Goal: Find specific page/section: Find specific page/section

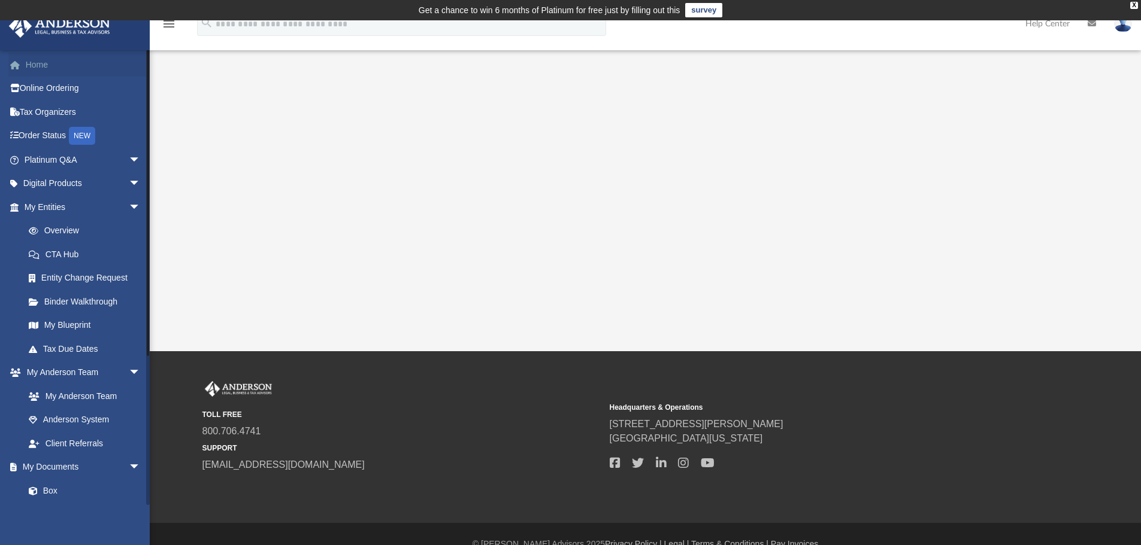
click at [34, 62] on link "Home" at bounding box center [83, 65] width 150 height 24
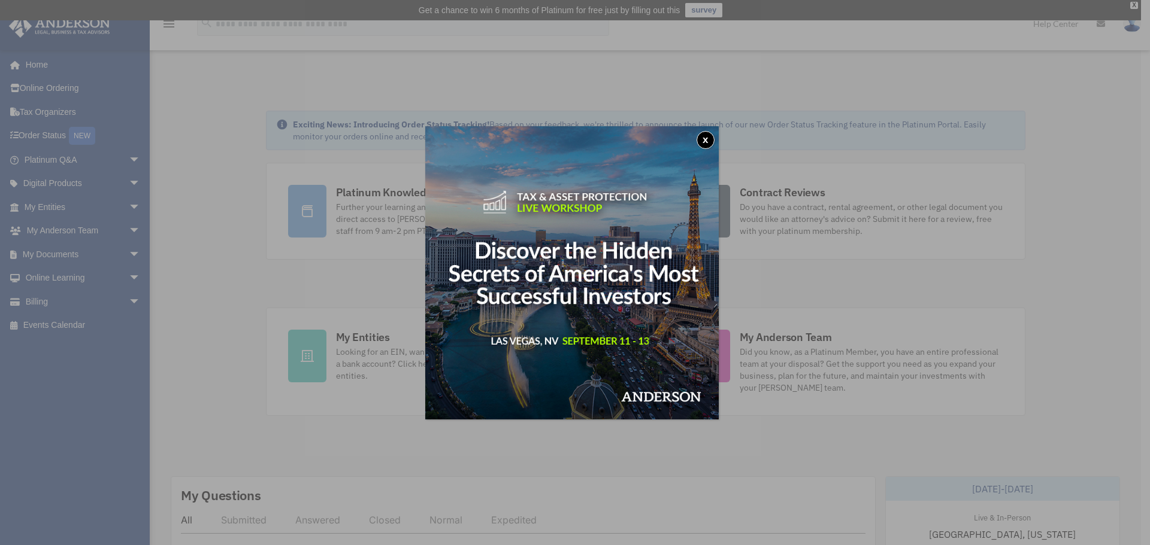
click at [709, 136] on button "x" at bounding box center [705, 140] width 18 height 18
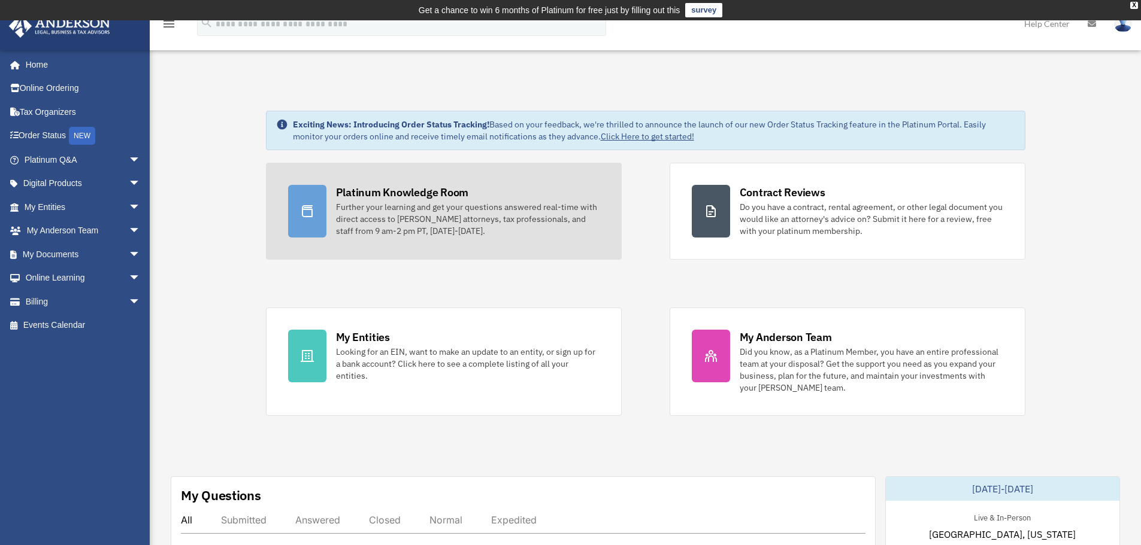
click at [415, 186] on div "Platinum Knowledge Room" at bounding box center [402, 192] width 133 height 15
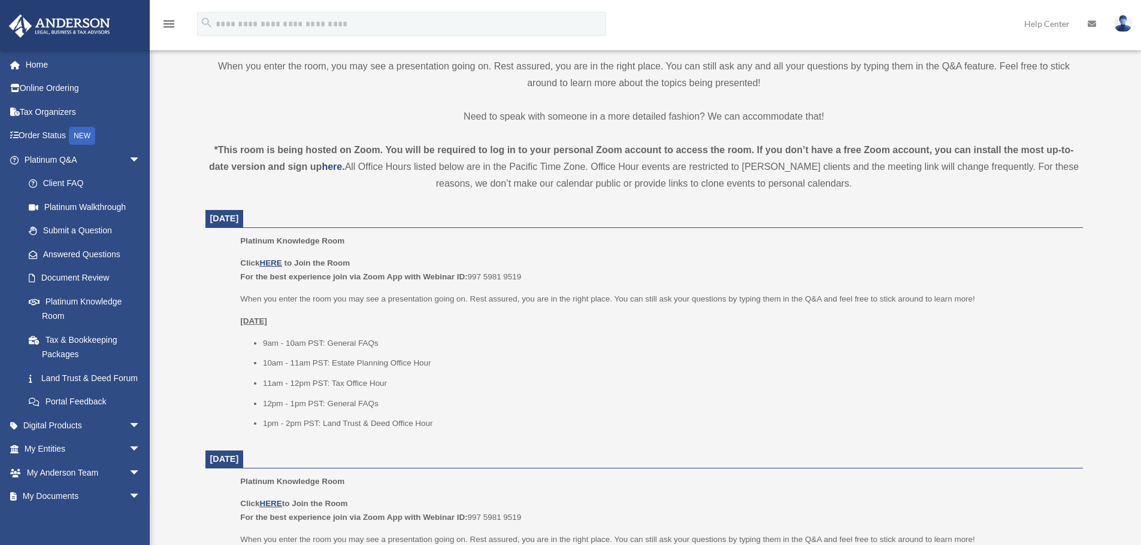
scroll to position [359, 0]
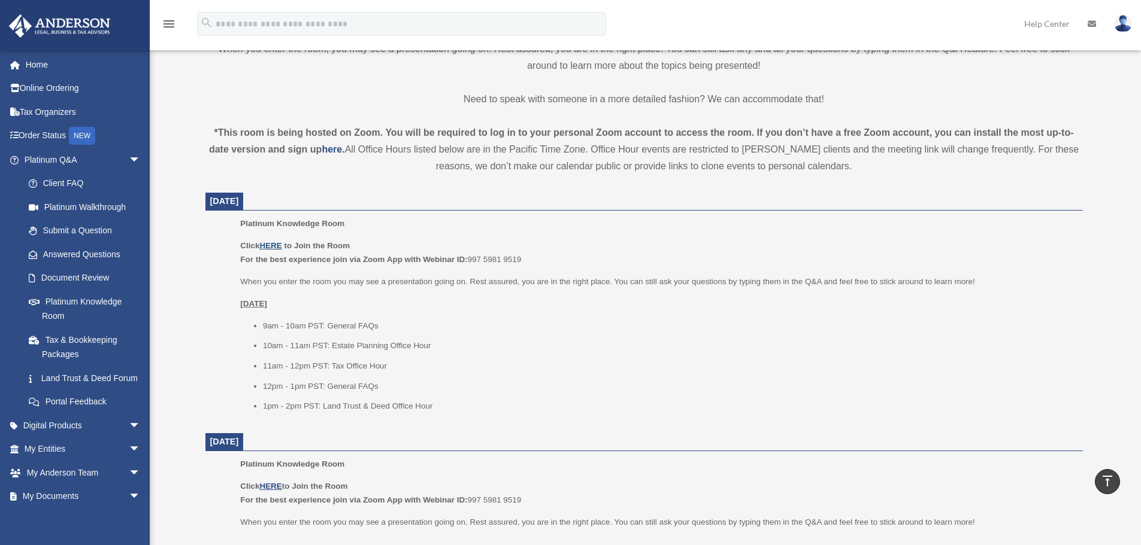
click at [274, 244] on u "HERE" at bounding box center [270, 245] width 22 height 9
click at [273, 247] on u "HERE" at bounding box center [270, 245] width 22 height 9
